Goal: Find contact information: Find contact information

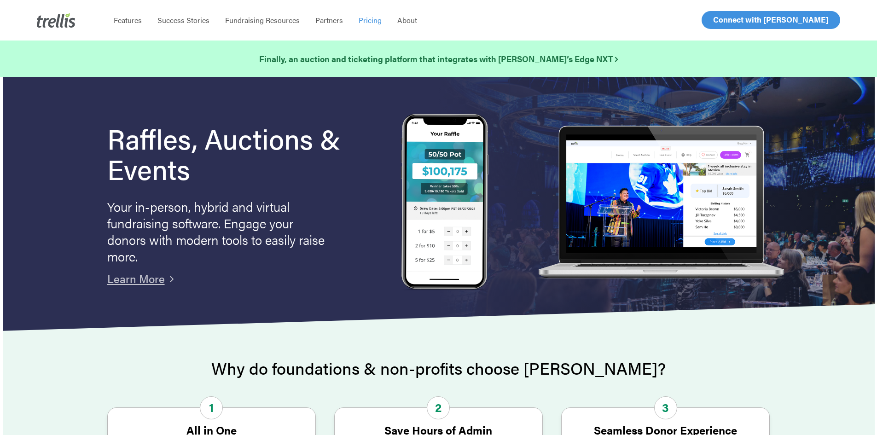
click at [372, 21] on span "Pricing" at bounding box center [370, 20] width 23 height 11
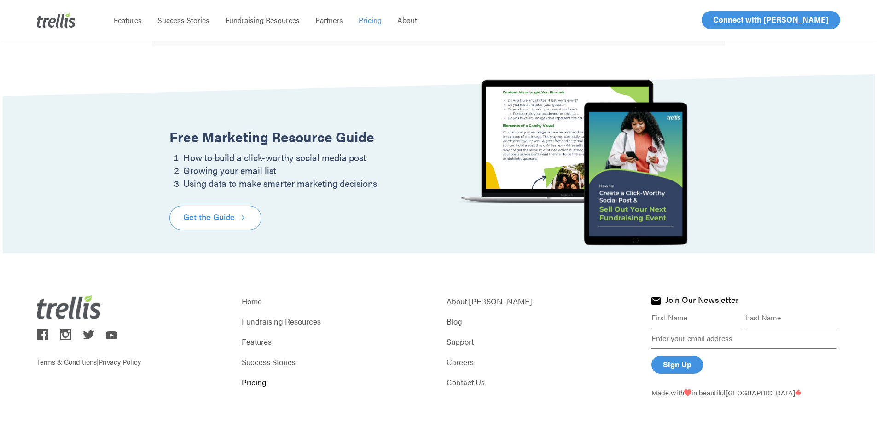
scroll to position [1101, 0]
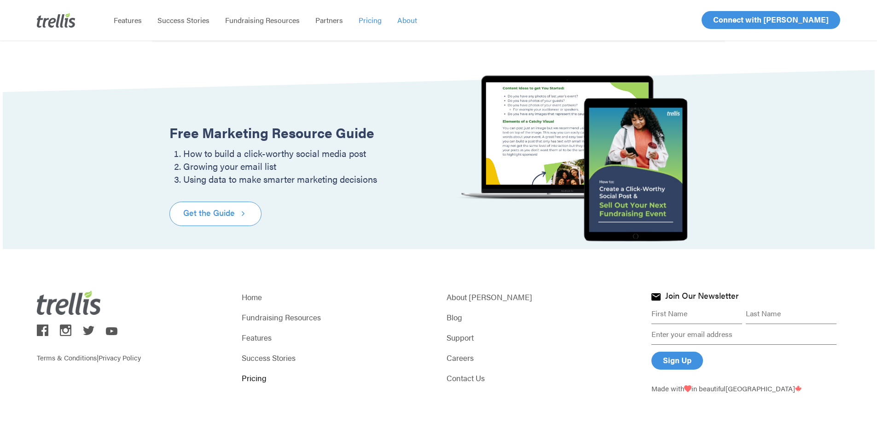
click at [409, 20] on span "About" at bounding box center [407, 20] width 20 height 11
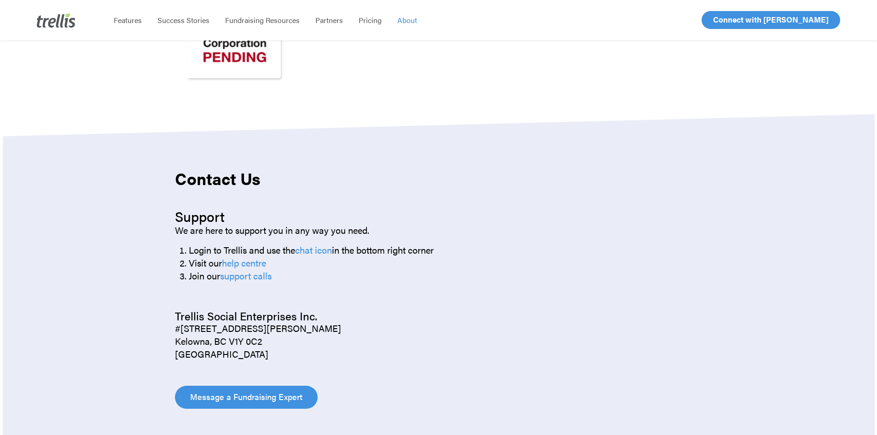
scroll to position [967, 0]
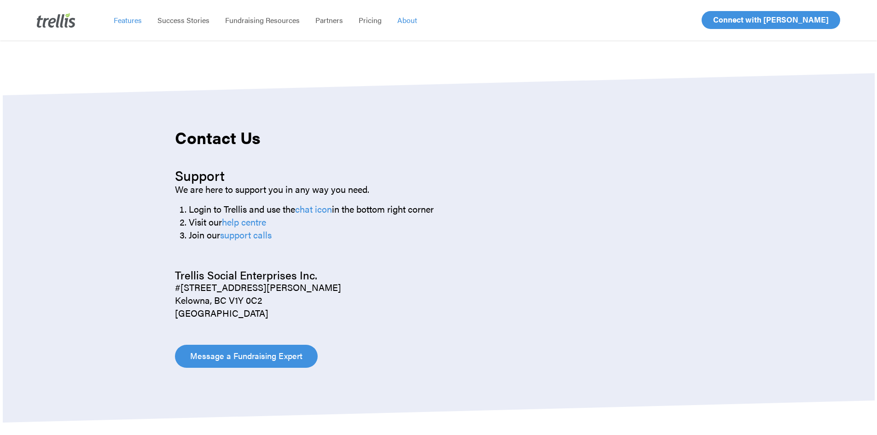
click at [126, 20] on span "Features" at bounding box center [128, 20] width 28 height 11
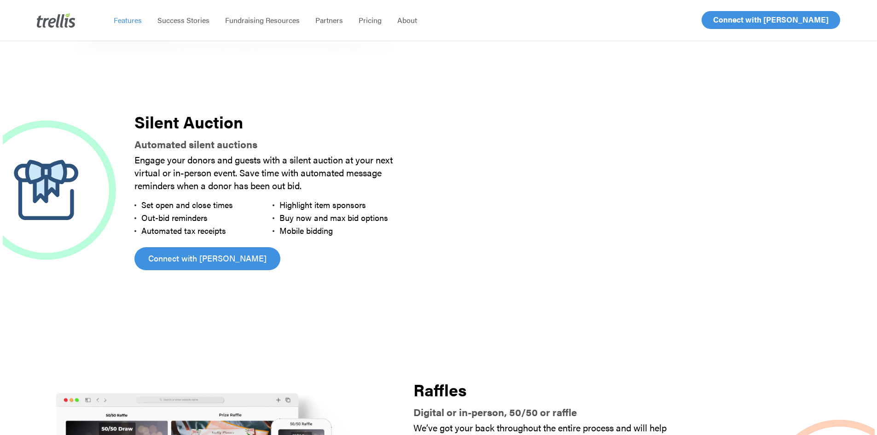
scroll to position [711, 0]
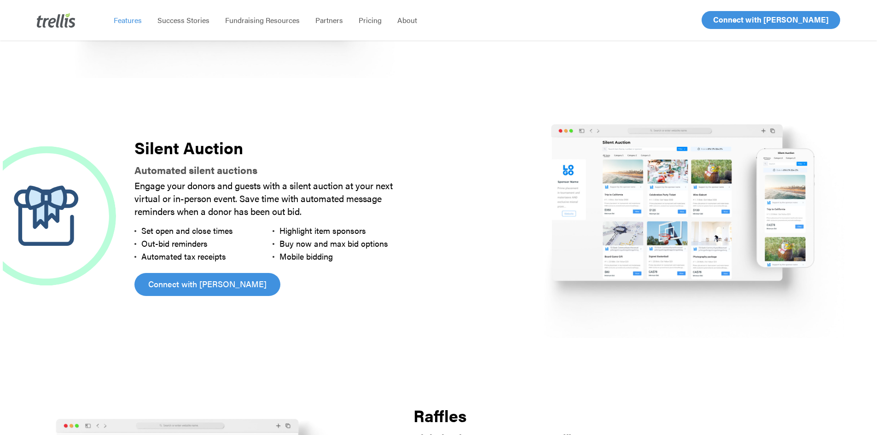
drag, startPoint x: 195, startPoint y: 283, endPoint x: 239, endPoint y: 277, distance: 44.6
click at [195, 283] on span "Connect with [PERSON_NAME]" at bounding box center [207, 284] width 118 height 13
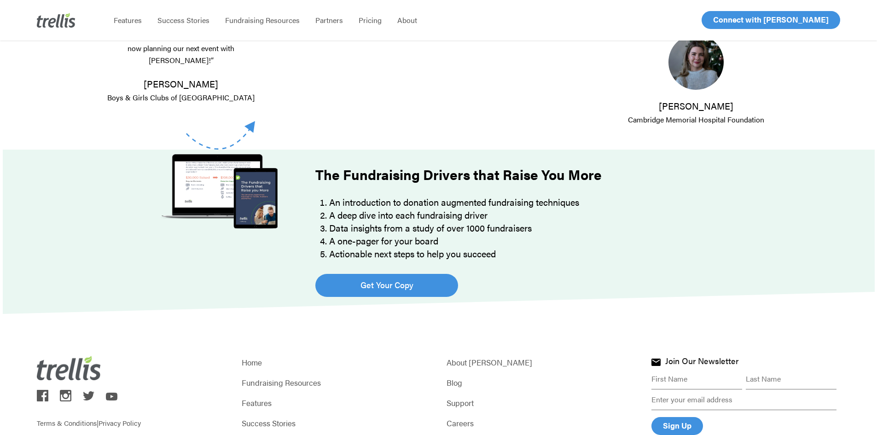
scroll to position [278, 0]
